Goal: Information Seeking & Learning: Learn about a topic

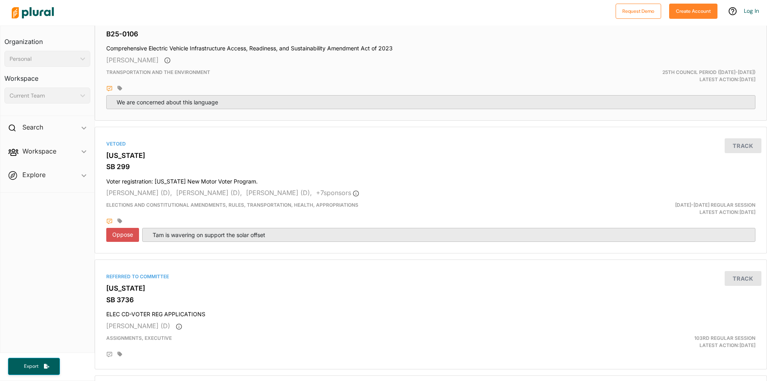
scroll to position [519, 0]
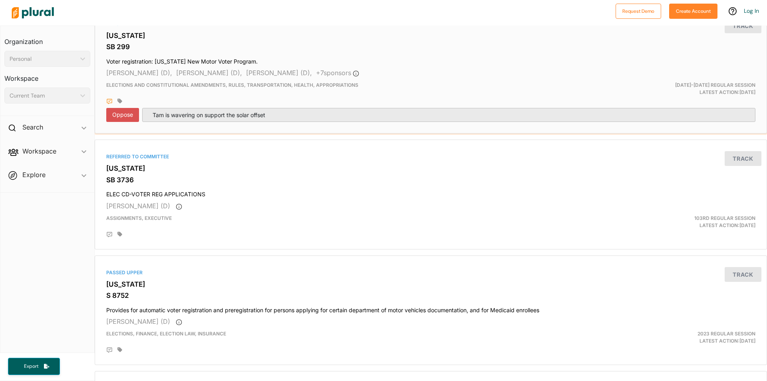
click at [222, 116] on p "Tam is wavering on support the solar offset" at bounding box center [449, 115] width 600 height 8
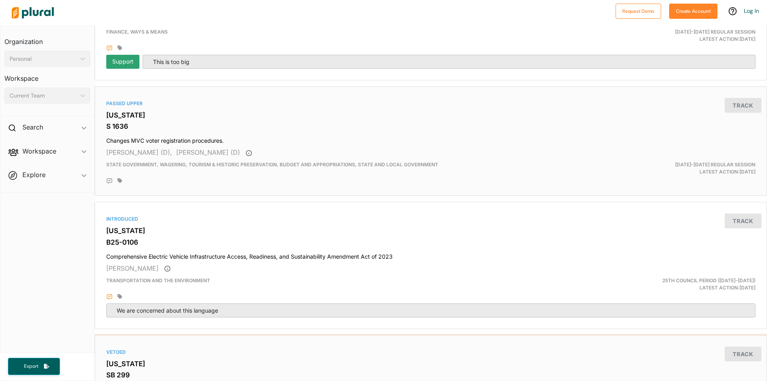
scroll to position [0, 0]
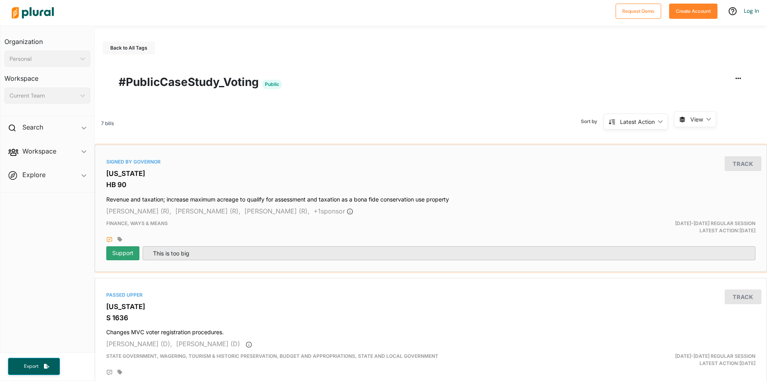
click at [121, 171] on h3 "[US_STATE]" at bounding box center [430, 173] width 649 height 8
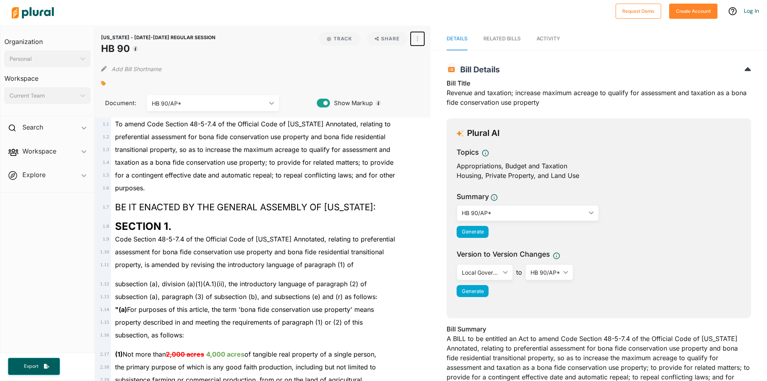
click at [416, 36] on button "button" at bounding box center [417, 39] width 14 height 14
click at [442, 73] on div "View Source" at bounding box center [451, 74] width 48 height 7
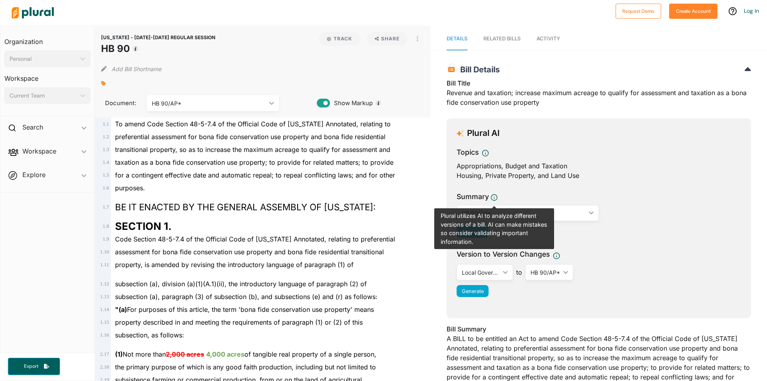
click at [585, 212] on icon "ic_keyboard_arrow_down" at bounding box center [589, 213] width 8 height 4
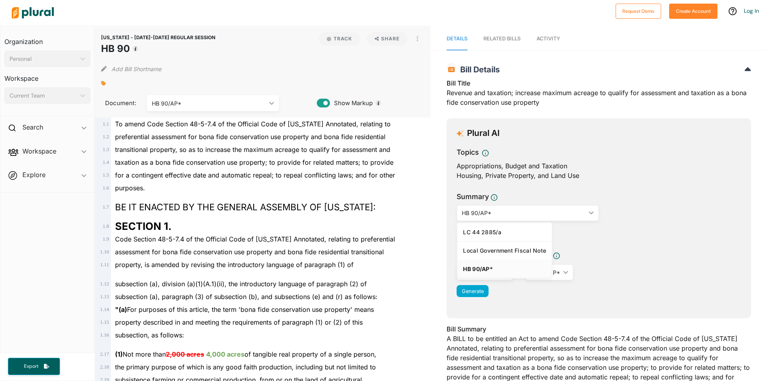
click at [709, 216] on div "Summary HB 90/AP* ic_keyboard_arrow_down LC 44 2885/a Local Government Fiscal N…" at bounding box center [598, 216] width 284 height 51
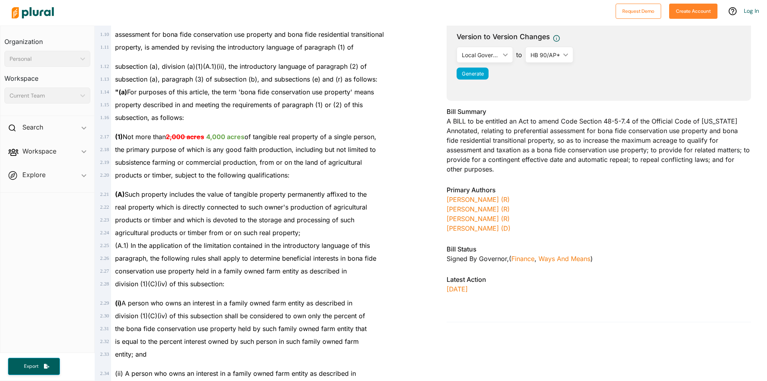
scroll to position [319, 0]
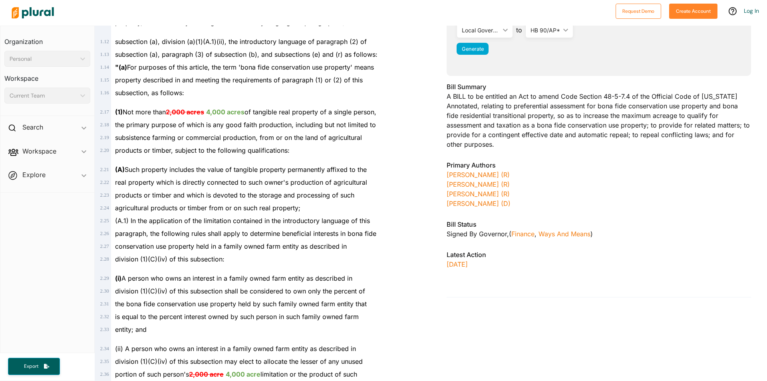
scroll to position [319, 0]
